Goal: Task Accomplishment & Management: Complete application form

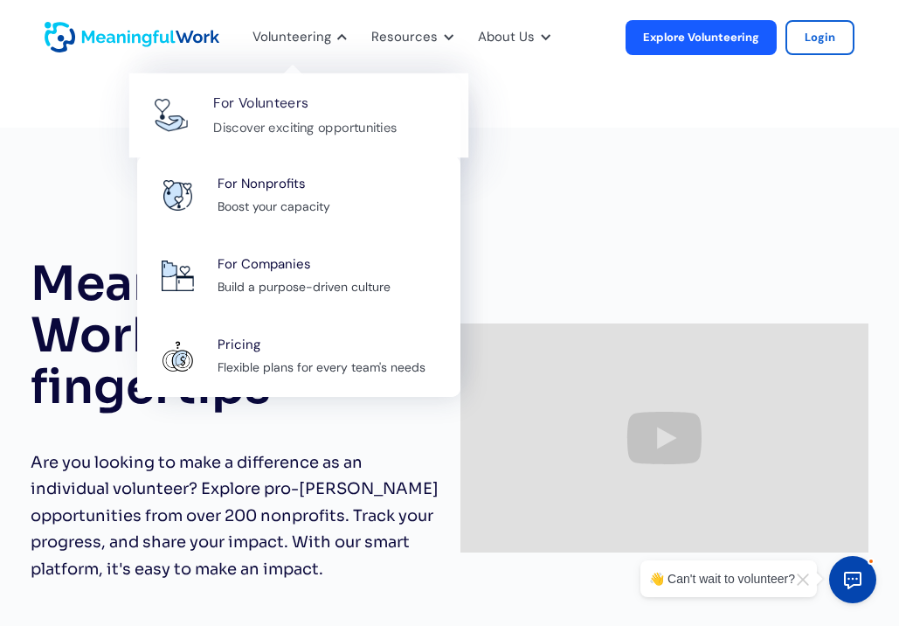
click at [271, 117] on div "Discover exciting opportunities" at bounding box center [306, 127] width 184 height 22
click at [264, 107] on div "For Volunteers" at bounding box center [261, 104] width 95 height 24
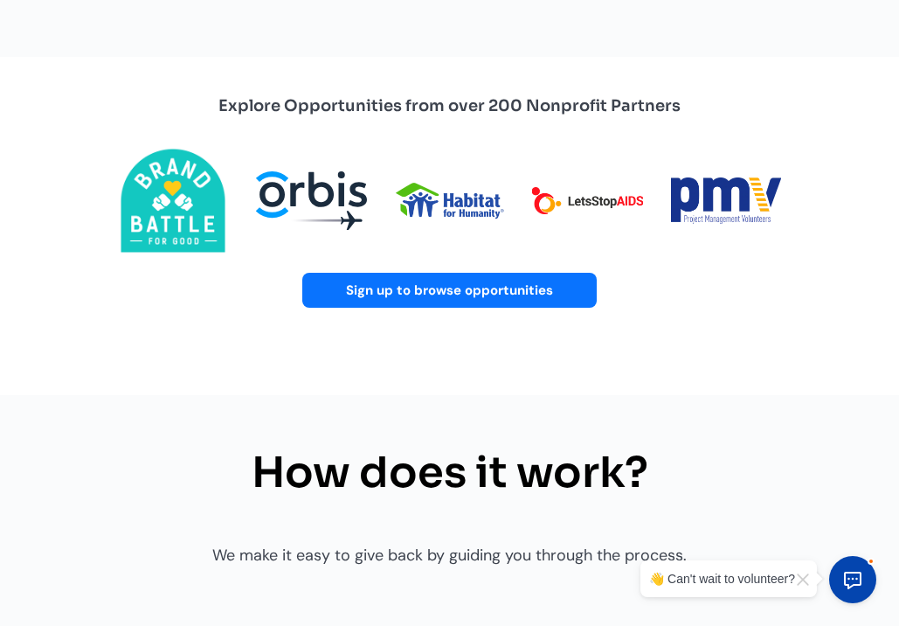
scroll to position [601, 0]
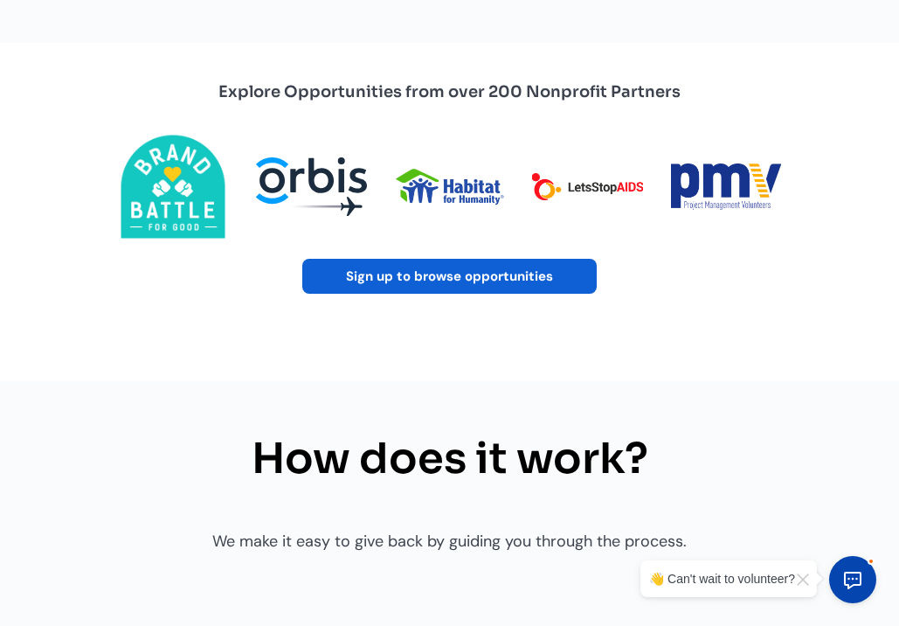
click at [345, 285] on link "Sign up to browse opportunities" at bounding box center [449, 276] width 295 height 35
